Goal: Use online tool/utility: Utilize a website feature to perform a specific function

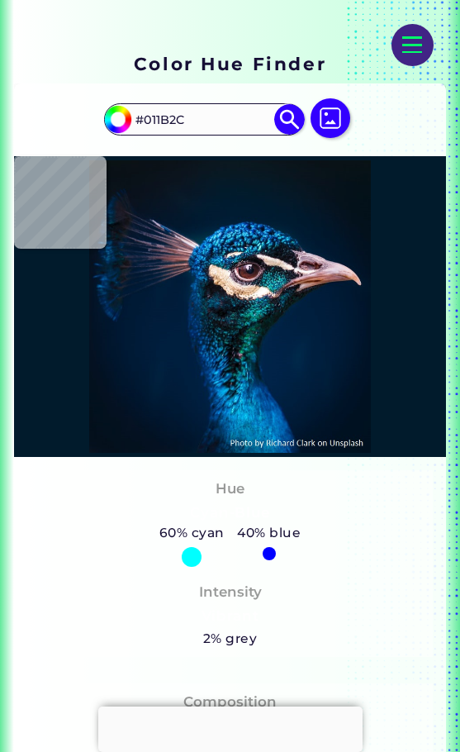
scroll to position [248, 0]
type input "#000000"
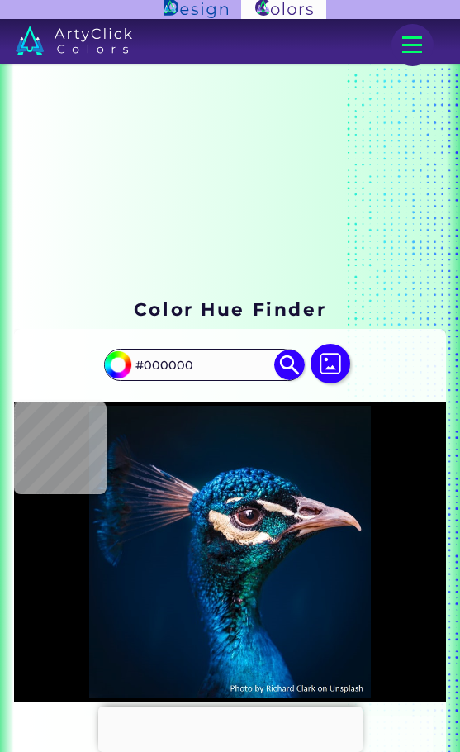
scroll to position [0, 0]
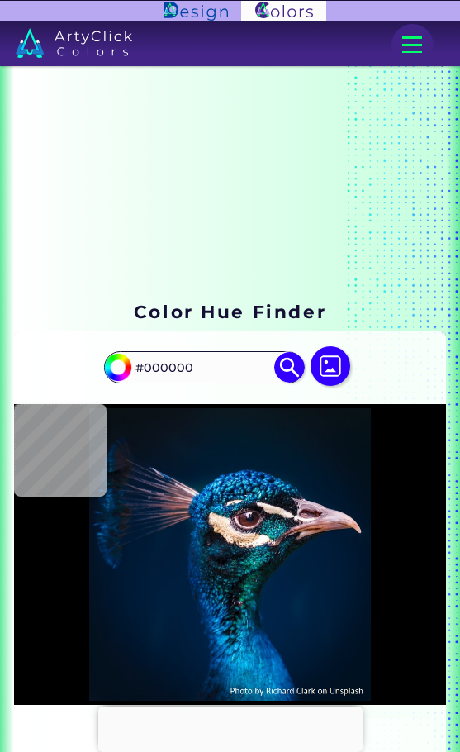
type input "#091016"
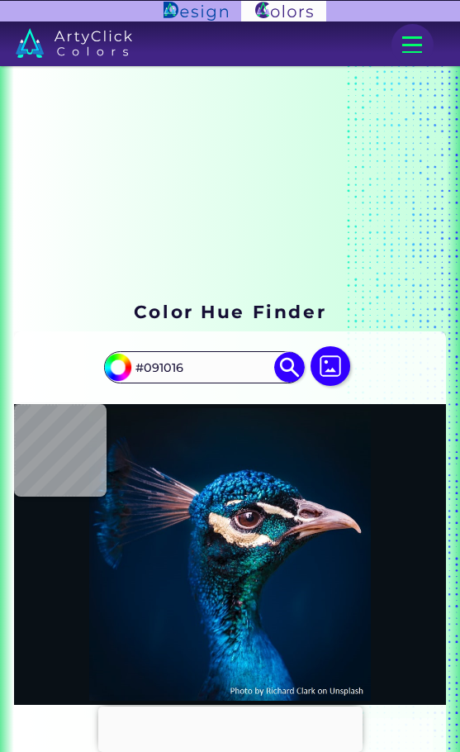
type input "#000000"
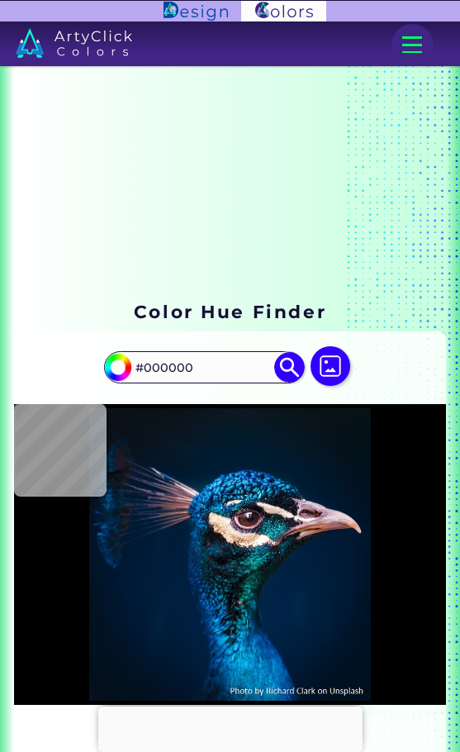
type input "#01223f"
type input "#01223F"
type input "#012c4d"
type input "#012C4D"
type input "#002a4d"
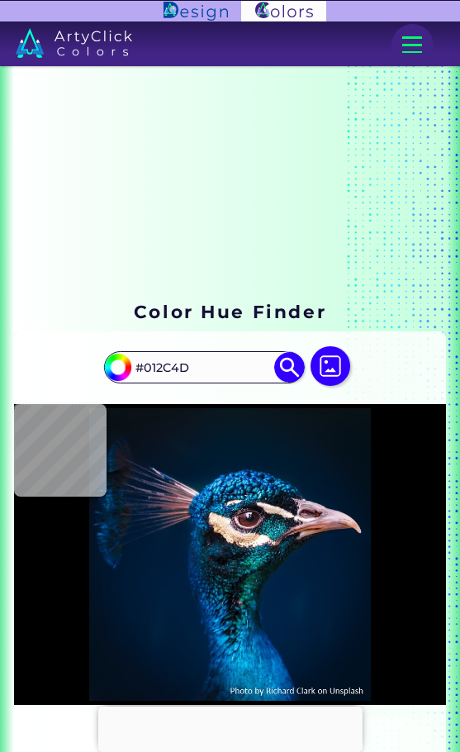
type input "#002A4D"
type input "#012241"
type input "#1e1a27"
type input "#1E1A27"
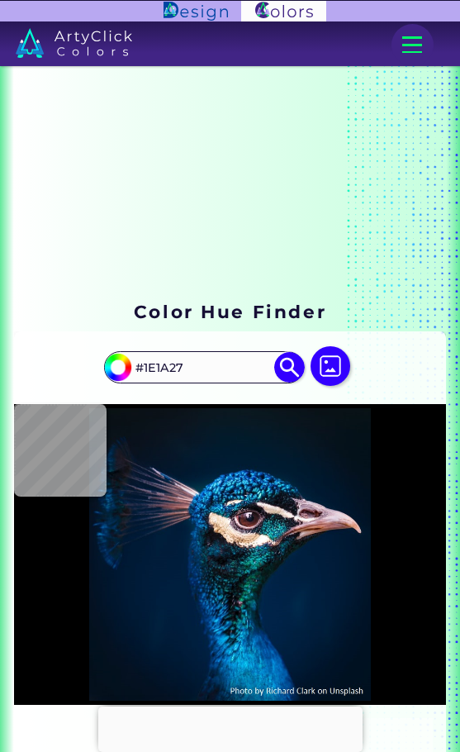
type input "#21273f"
type input "#21273F"
type input "#3e3c5b"
type input "#3E3C5B"
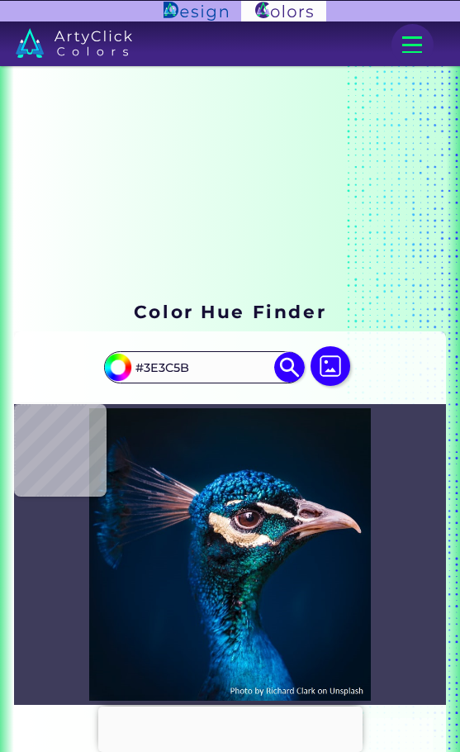
type input "#3a384b"
type input "#3A384B"
type input "#001b38"
type input "#001B38"
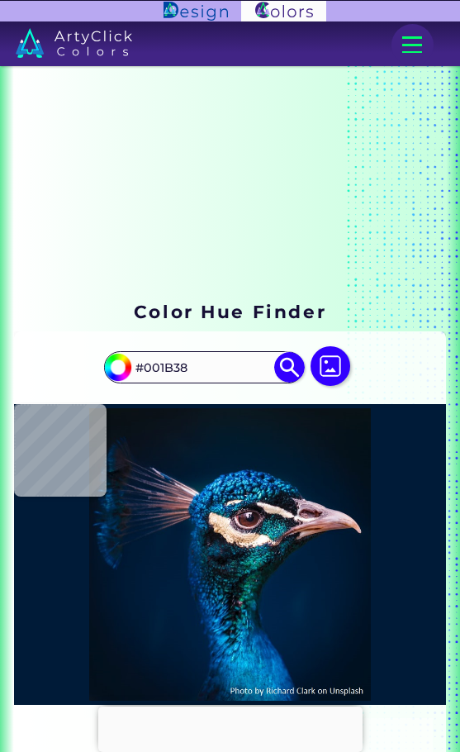
type input "#001731"
type input "#01172f"
type input "#01172F"
type input "#001832"
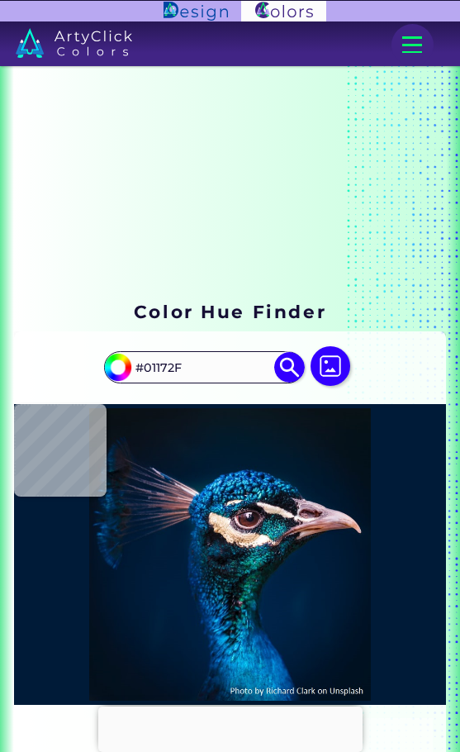
type input "#001832"
type input "#0b121a"
type input "#0B121A"
type input "#0c131b"
type input "#0C131B"
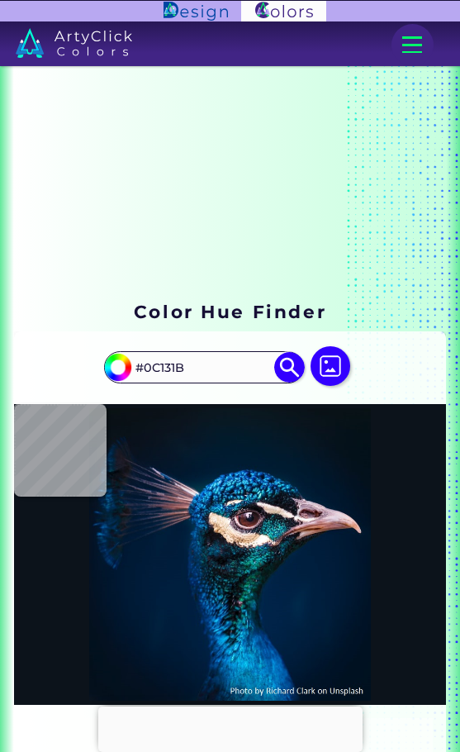
type input "#0b121a"
type input "#0B121A"
type input "#0a1117"
type input "#0A1117"
type input "#091217"
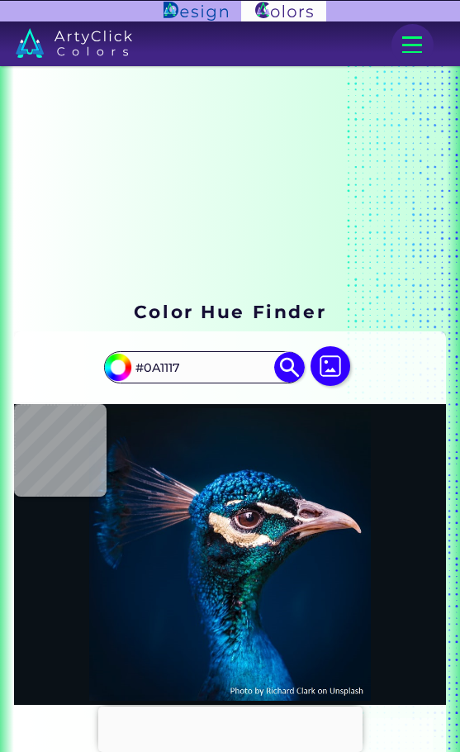
type input "#091217"
type input "#0a131a"
type input "#0A131A"
type input "#0a121a"
type input "#0A121A"
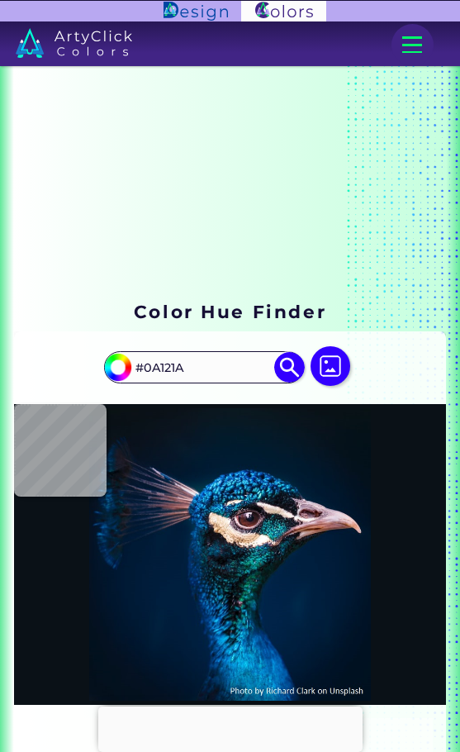
type input "#0b121a"
type input "#0B121A"
type input "#0a131c"
type input "#0A131C"
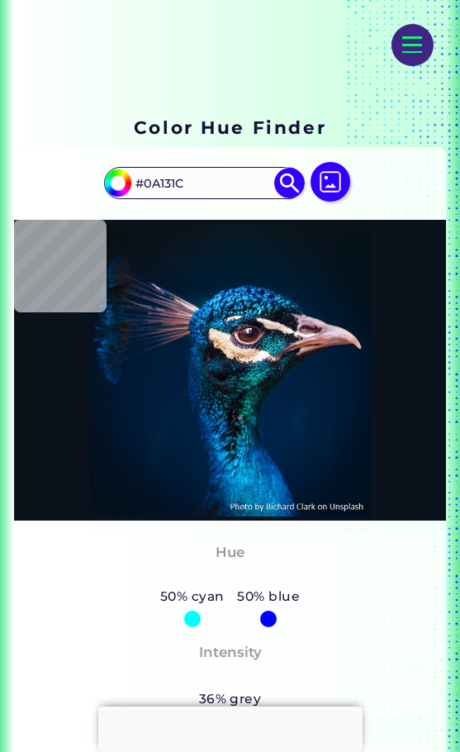
type input "#001b38"
type input "#001B38"
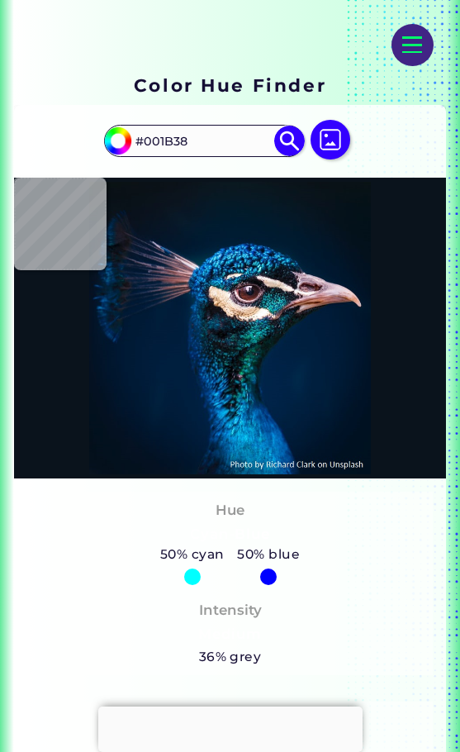
type input "#2074a6"
type input "#2074A6"
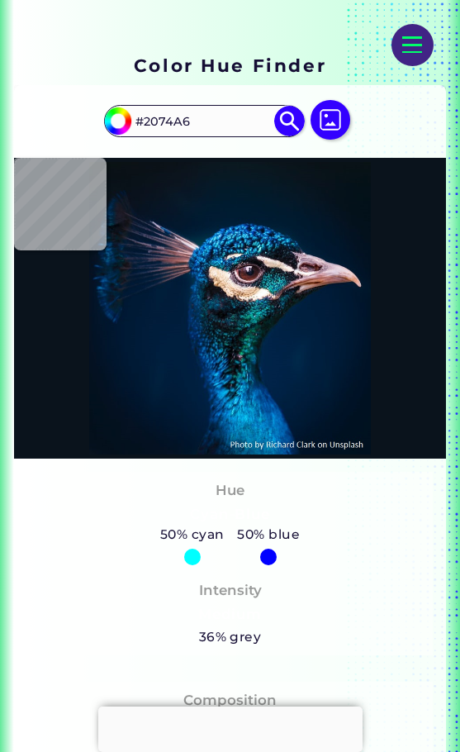
type input "#0a1917"
type input "#0A1917"
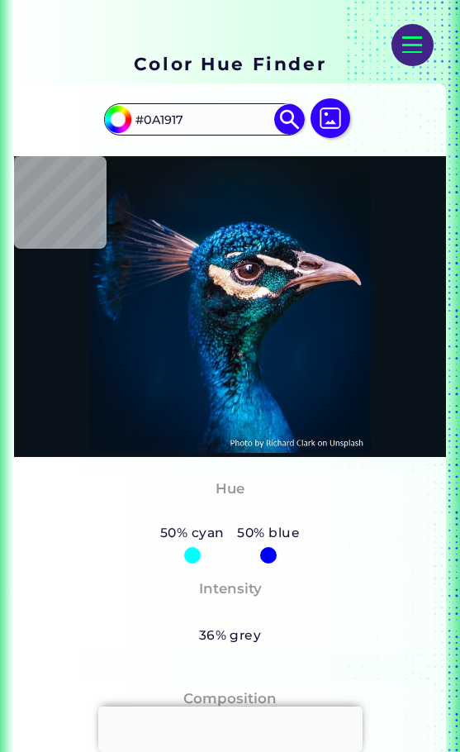
type input "#07100f"
type input "#07100F"
type input "#011931"
type input "#021221"
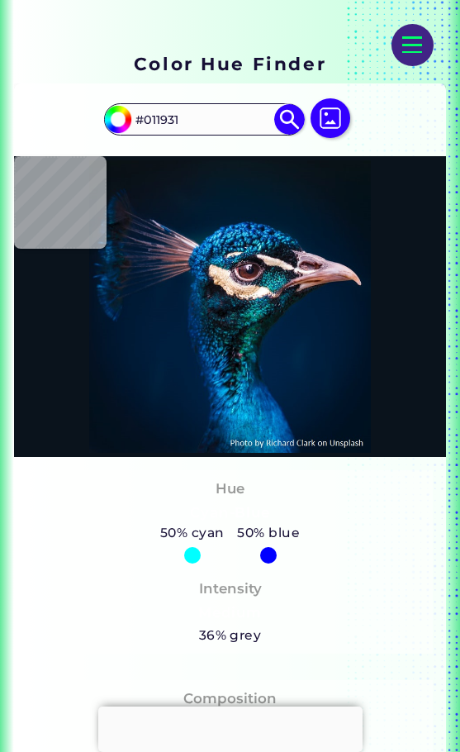
type input "#021221"
type input "#03111a"
type input "#03111A"
type input "#041119"
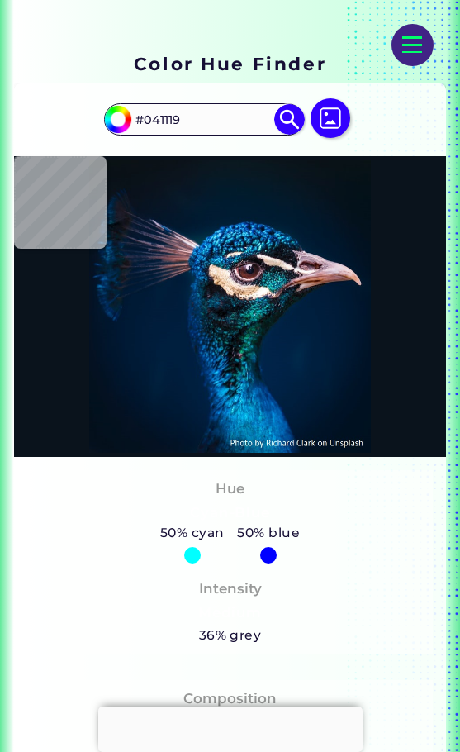
type input "#000000"
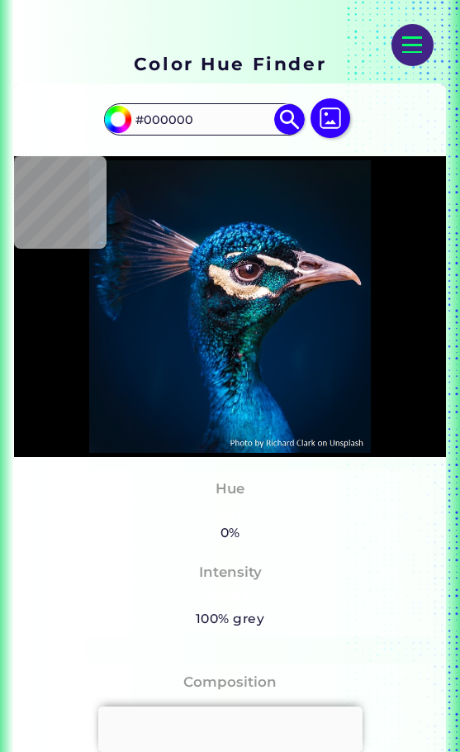
click at [321, 131] on img at bounding box center [331, 118] width 40 height 40
click at [0, 0] on input "file" at bounding box center [0, 0] width 0 height 0
type input "#011121"
type input "#00172e"
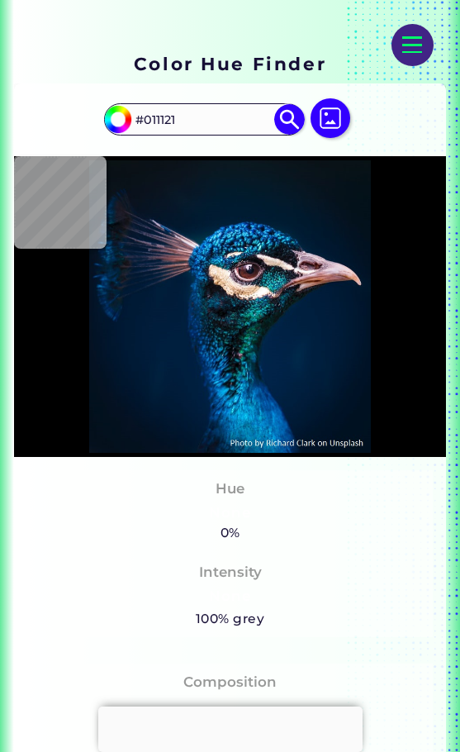
type input "#00172E"
type input "#6d9cab"
type input "#6D9CAB"
type input "#193647"
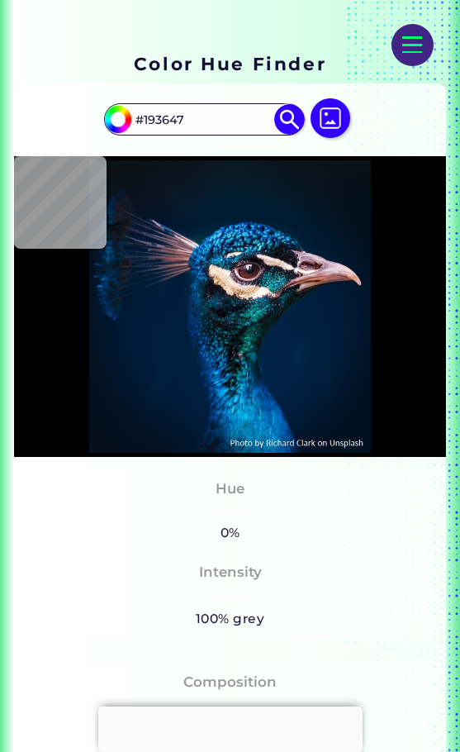
type input "#001d3b"
type input "#001D3B"
type input "#00172f"
type input "#00172F"
type input "#000000"
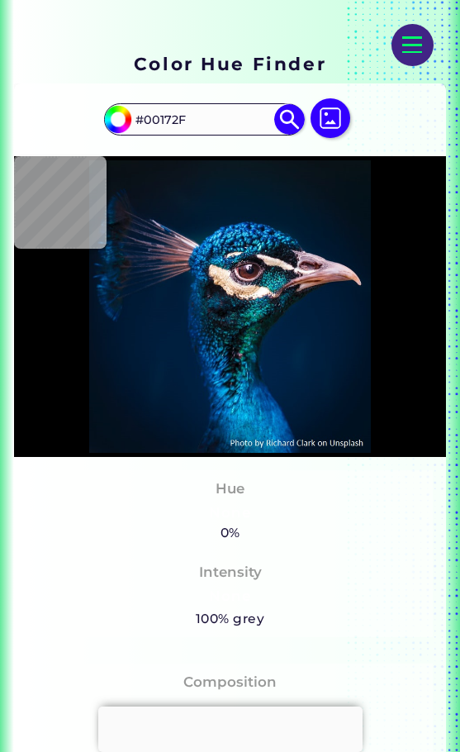
type input "#000000"
type input "#0b1425"
type input "#0B1425"
type input "#0b1521"
type input "#0B1521"
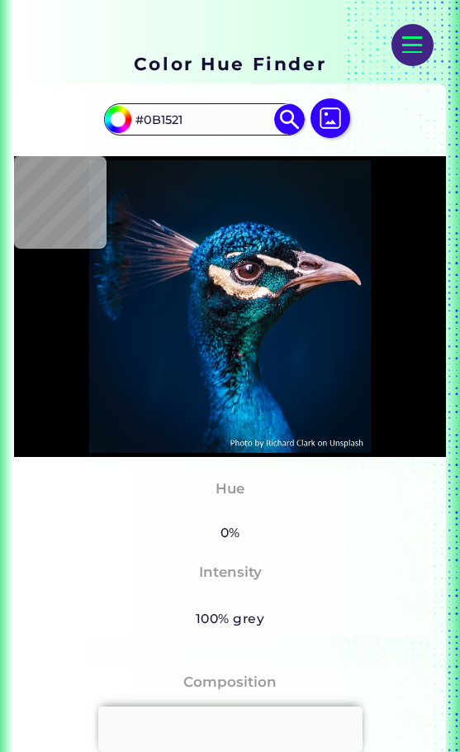
type input "#0b1821"
type input "#0B1821"
type input "#000000"
click at [321, 126] on img at bounding box center [331, 118] width 40 height 40
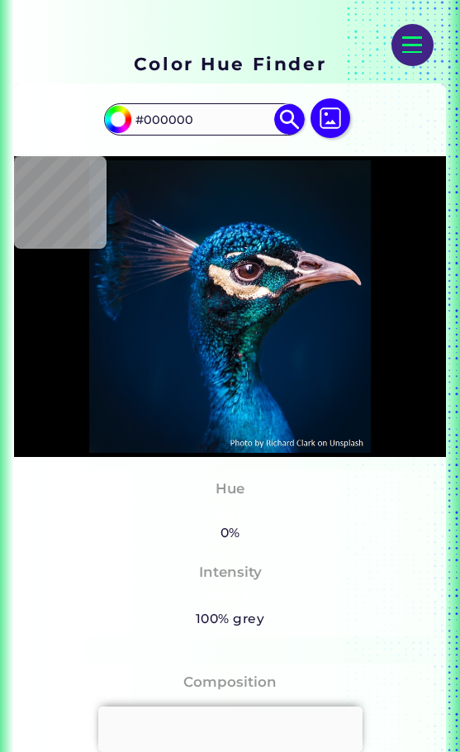
click at [0, 0] on input "file" at bounding box center [0, 0] width 0 height 0
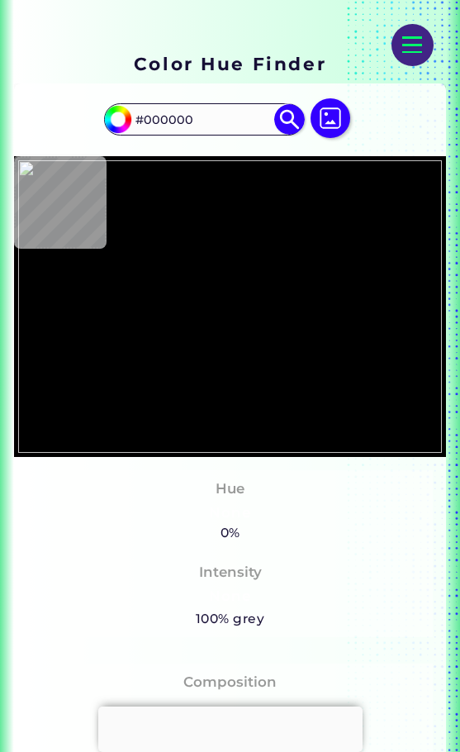
type input "#feee76"
type input "#FEEE76"
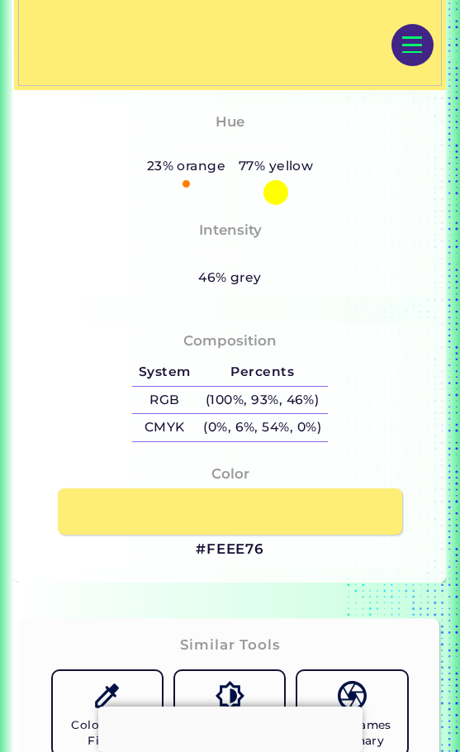
scroll to position [743, 0]
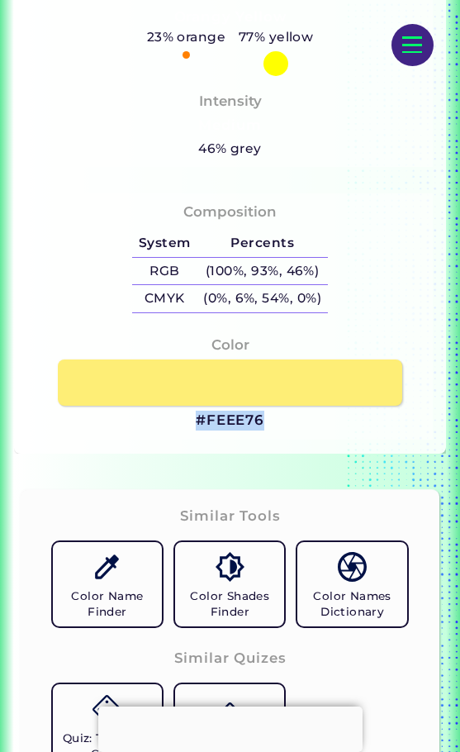
drag, startPoint x: 293, startPoint y: 422, endPoint x: 275, endPoint y: 416, distance: 19.1
click at [275, 416] on div "Color #FEEE76" at bounding box center [230, 382] width 406 height 113
copy div "#FEEE76"
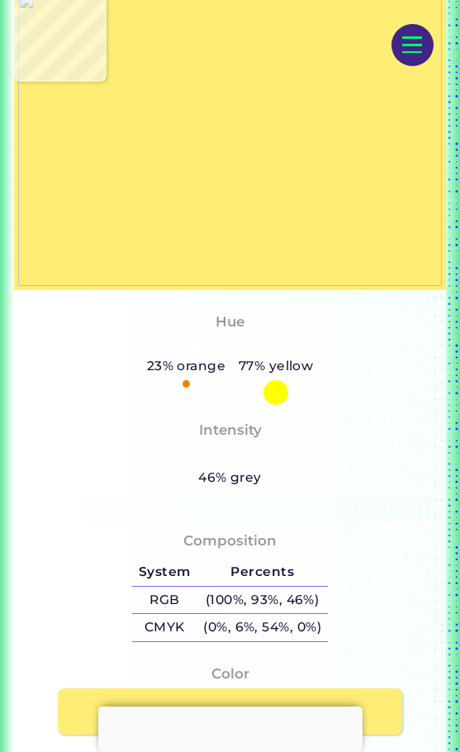
type input "#000000"
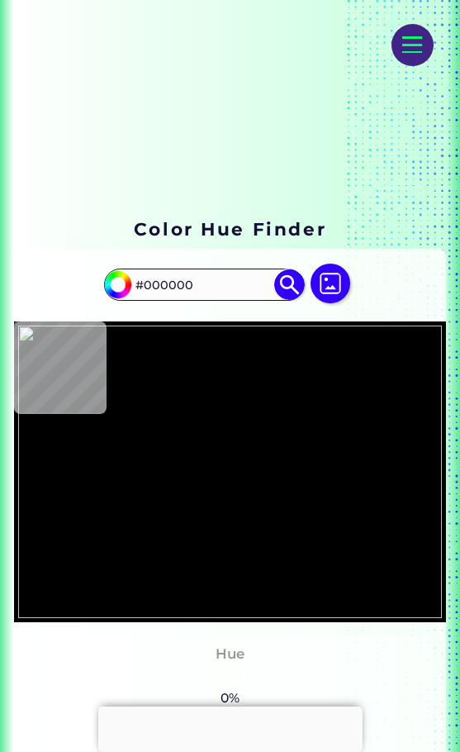
scroll to position [0, 0]
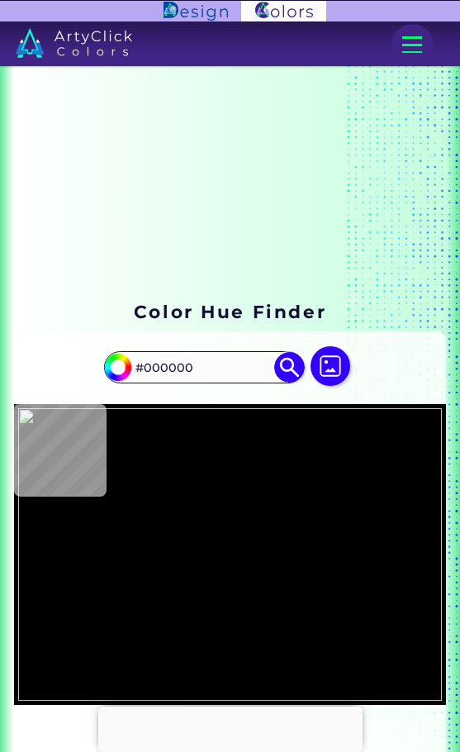
click at [323, 359] on img at bounding box center [331, 366] width 40 height 40
click at [0, 0] on input "file" at bounding box center [0, 0] width 0 height 0
type input "#b495f3"
type input "#B495F3"
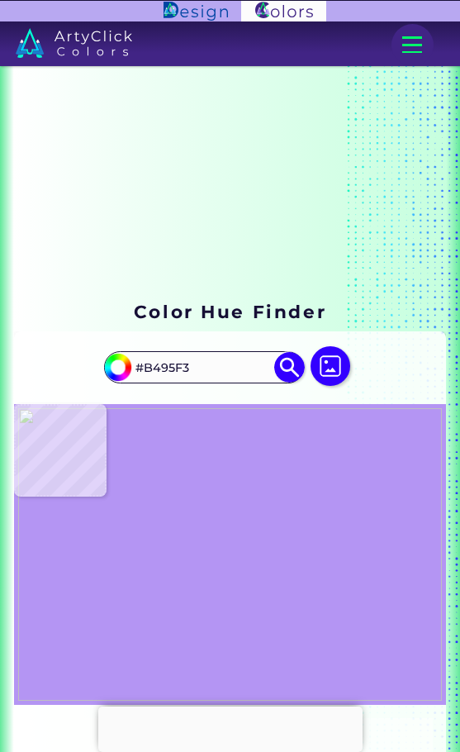
type input "#000000"
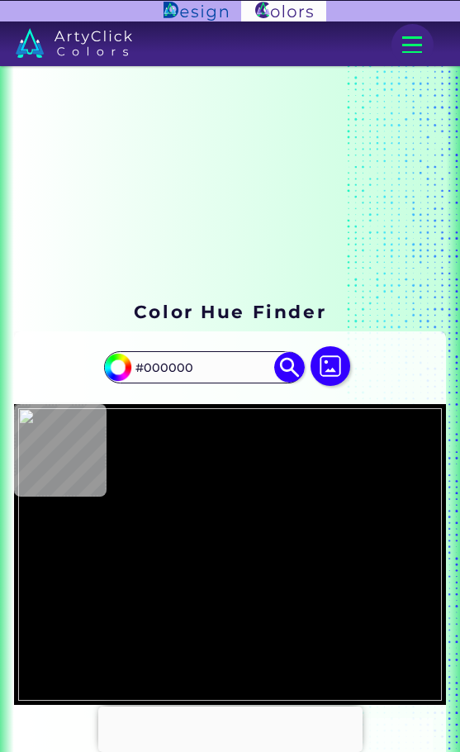
type input "#b495f3"
type input "#B495F3"
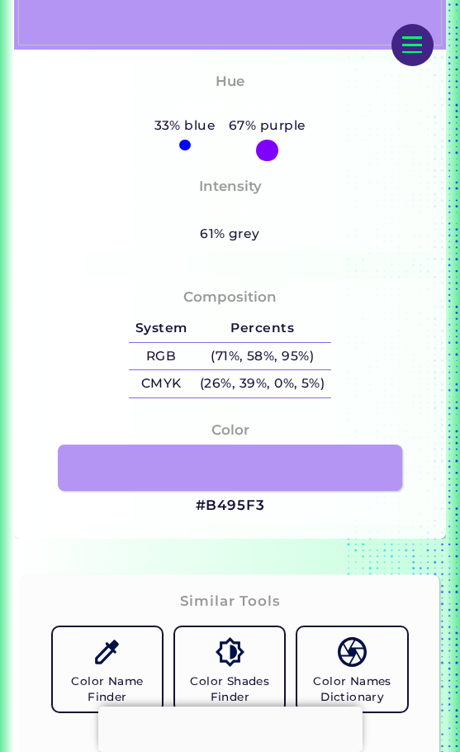
scroll to position [661, 0]
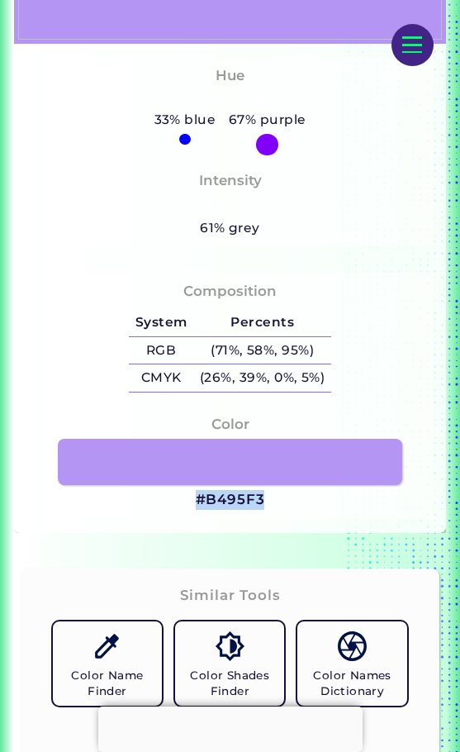
drag, startPoint x: 282, startPoint y: 502, endPoint x: 191, endPoint y: 506, distance: 90.9
click at [191, 506] on div "Color #B495F3" at bounding box center [230, 462] width 406 height 113
copy h3 "#B495F3"
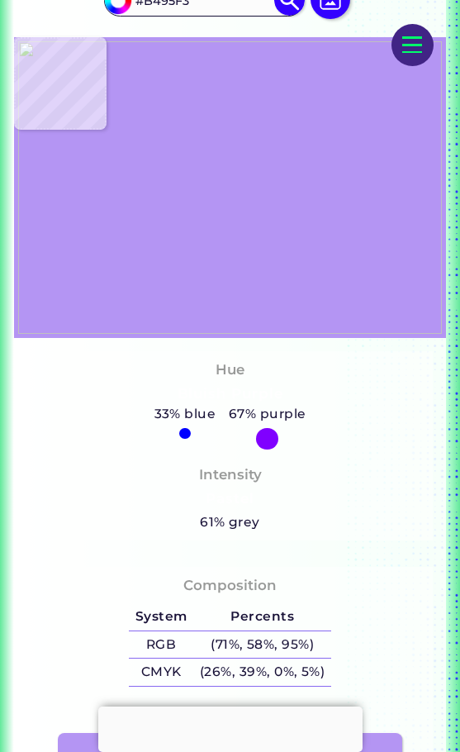
scroll to position [165, 0]
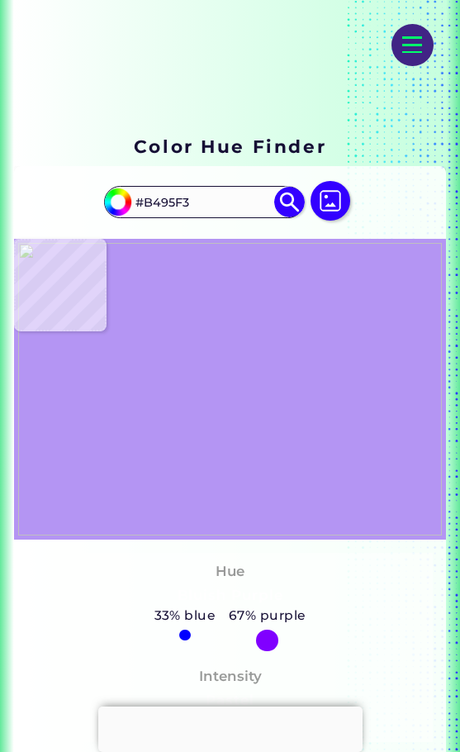
type input "#000000"
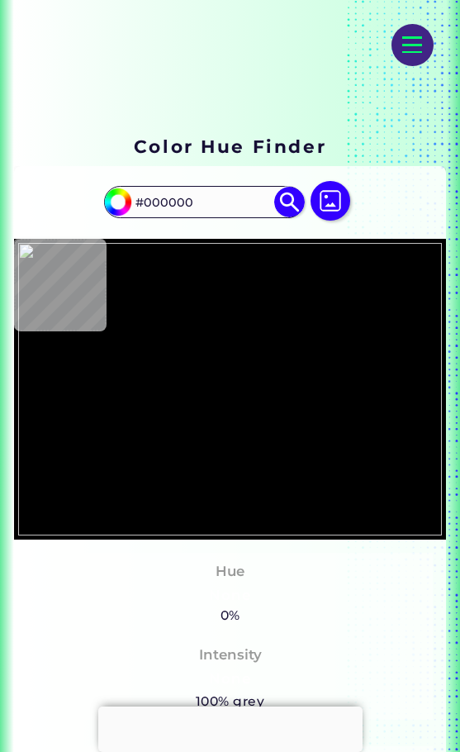
click at [332, 192] on img at bounding box center [331, 201] width 40 height 40
click at [0, 0] on input "file" at bounding box center [0, 0] width 0 height 0
type input "#9bf686"
type input "#9BF686"
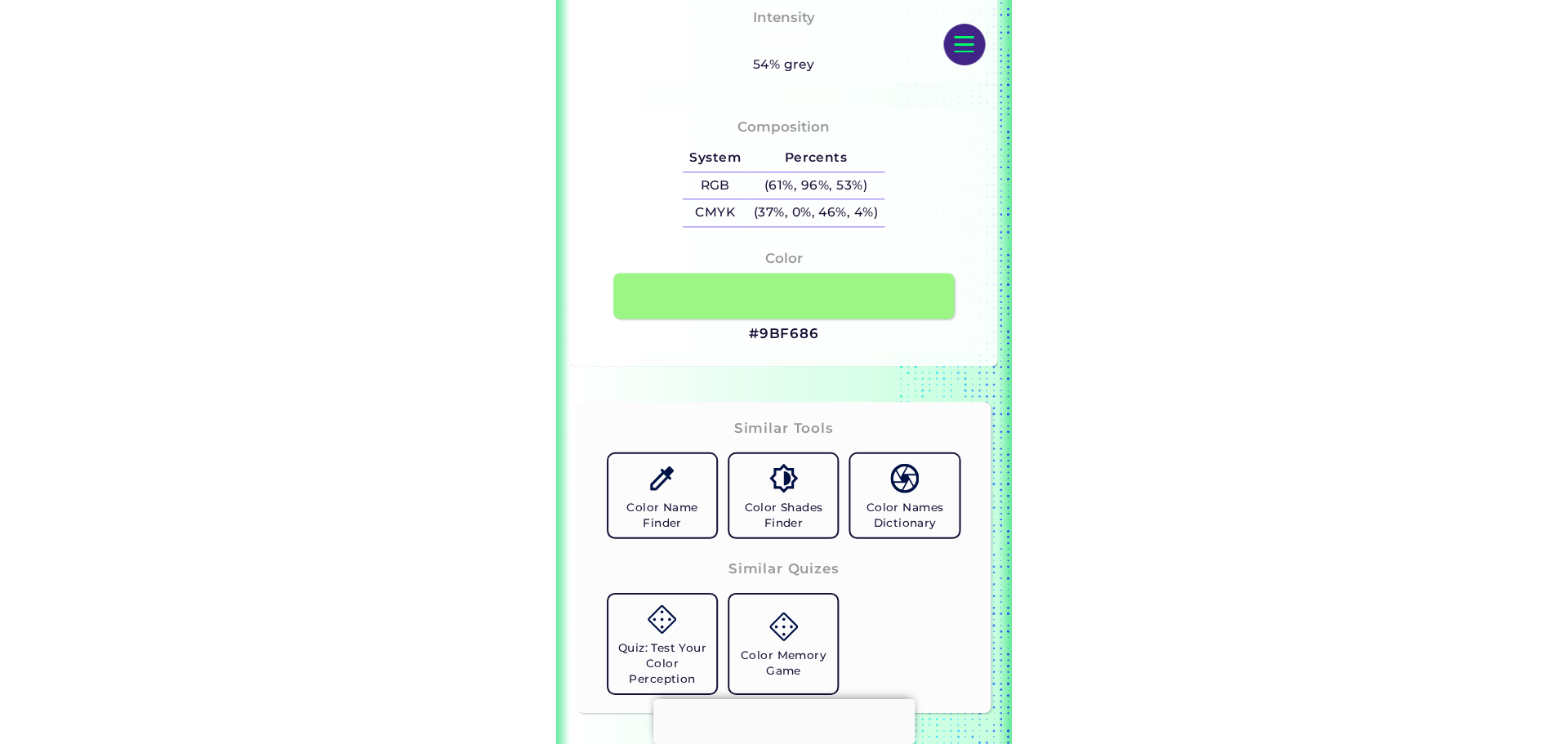
scroll to position [816, 0]
